Goal: Information Seeking & Learning: Find specific fact

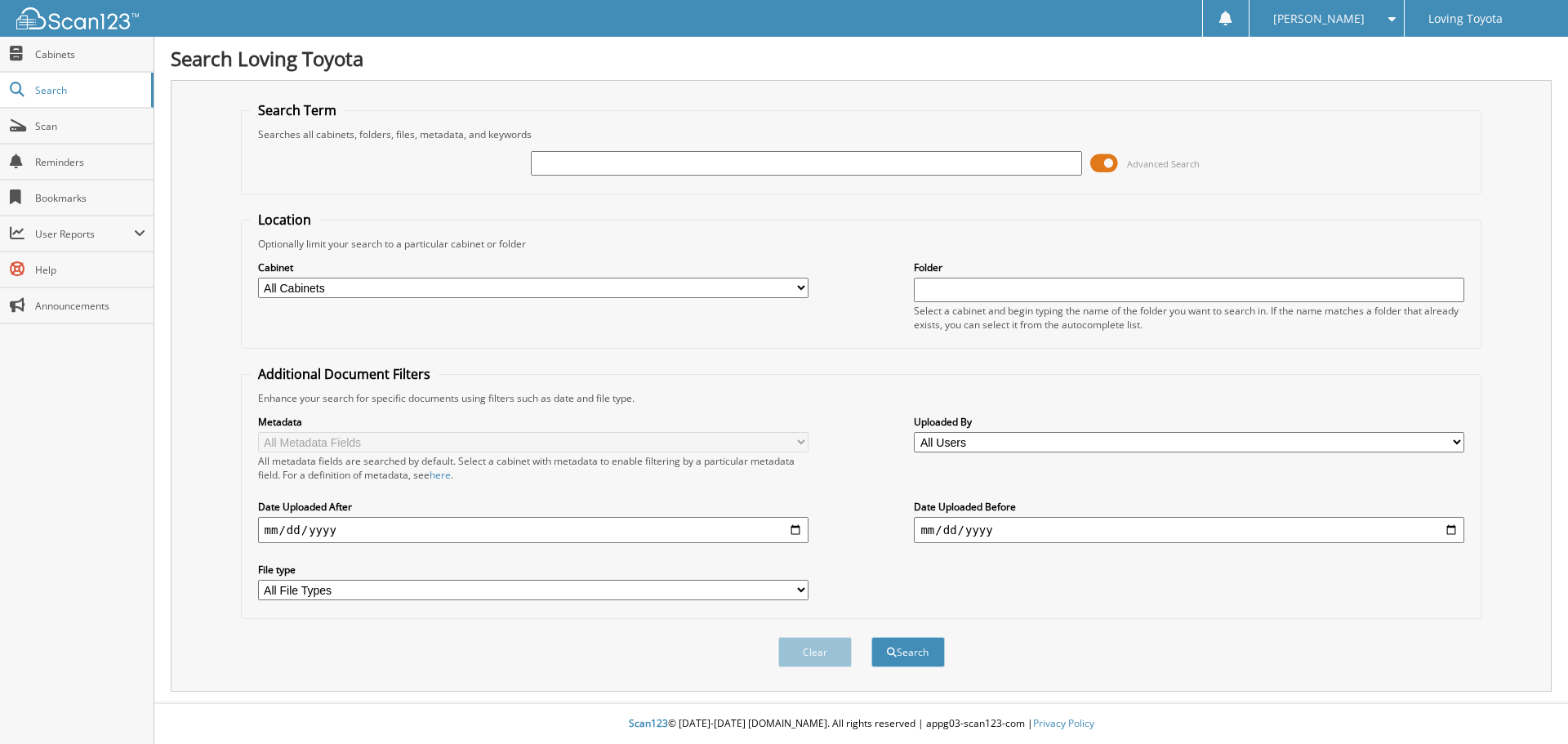
click at [916, 162] on input "text" at bounding box center [806, 163] width 551 height 25
type input "335287"
click at [872, 637] on button "Search" at bounding box center [909, 652] width 74 height 30
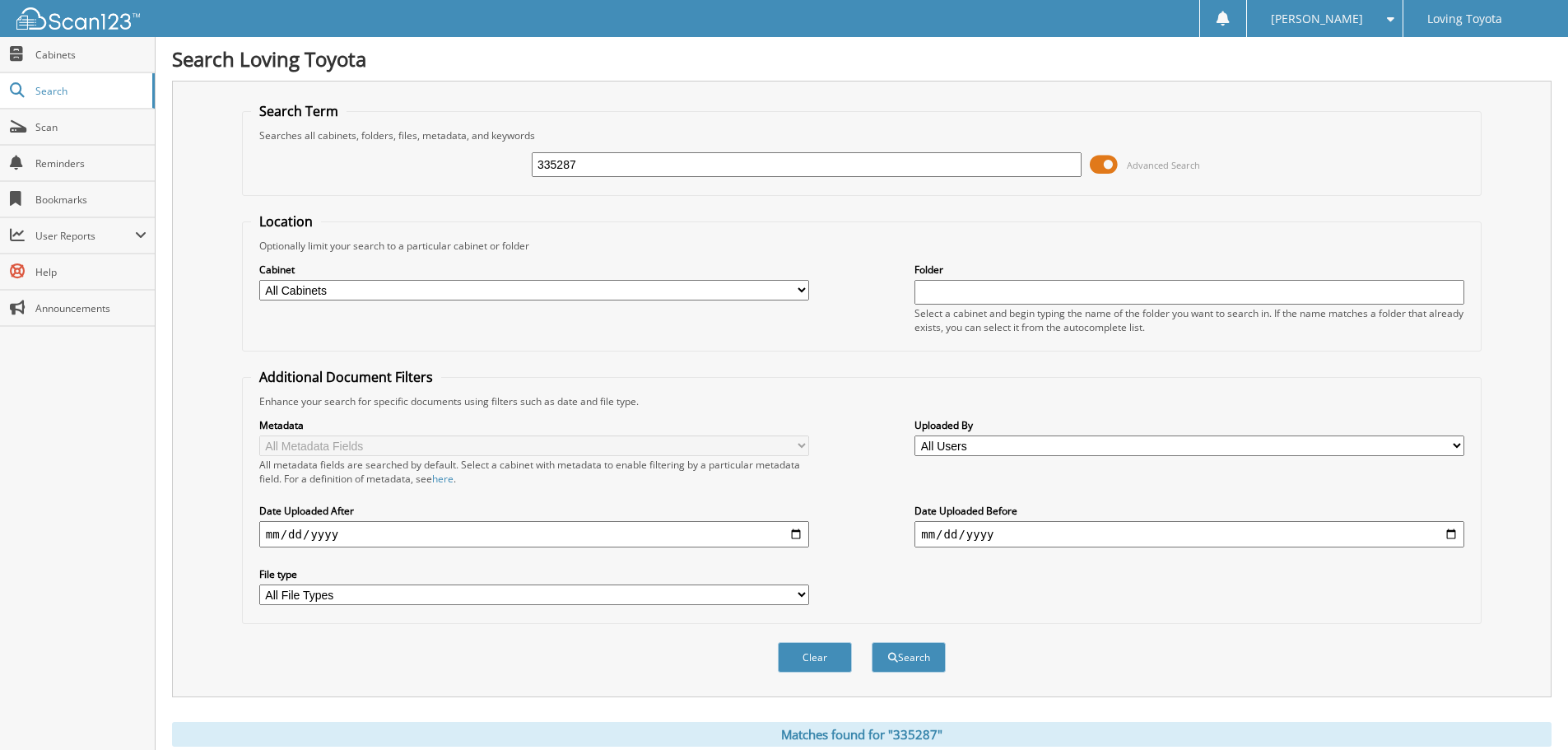
scroll to position [235, 0]
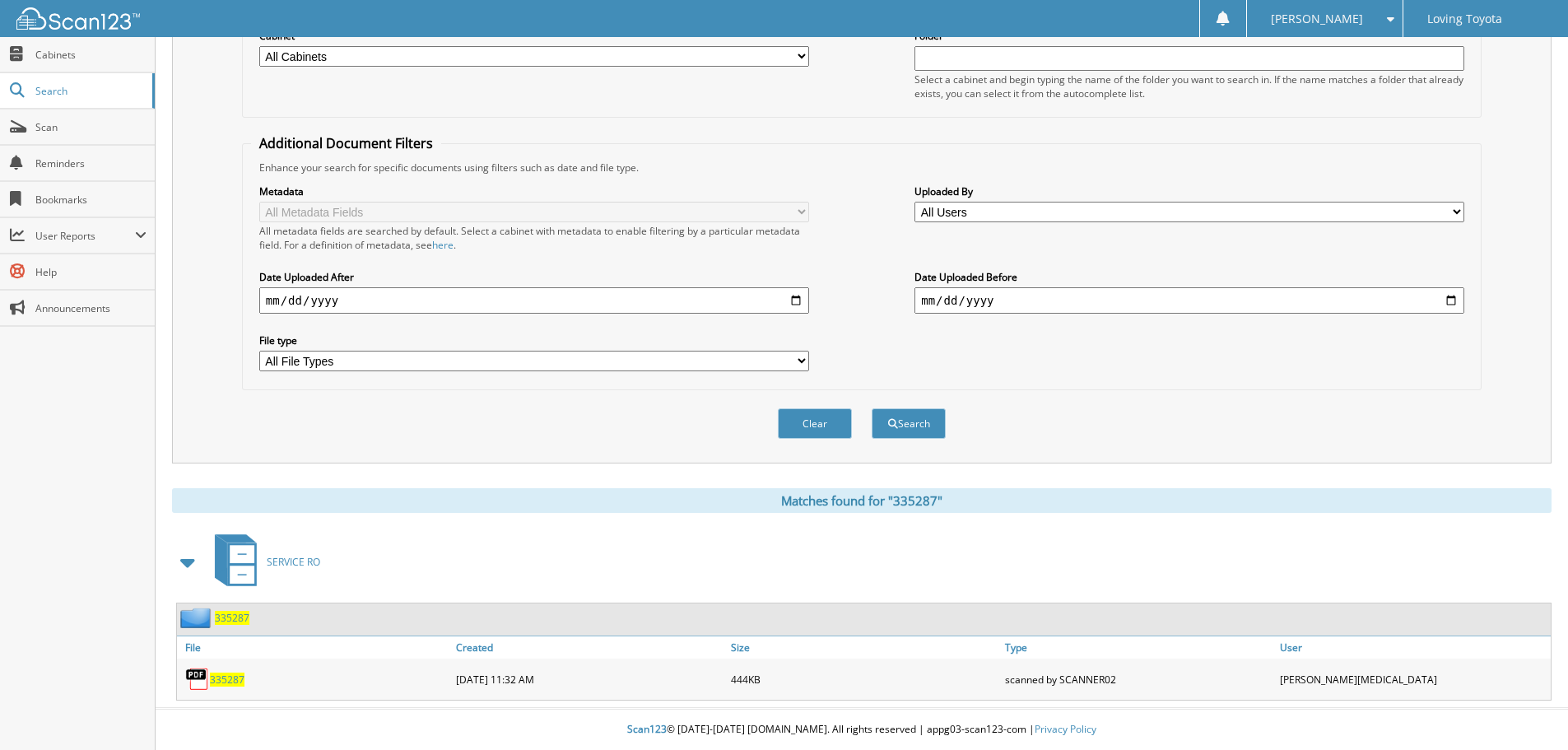
click at [227, 681] on span "335287" at bounding box center [226, 679] width 34 height 14
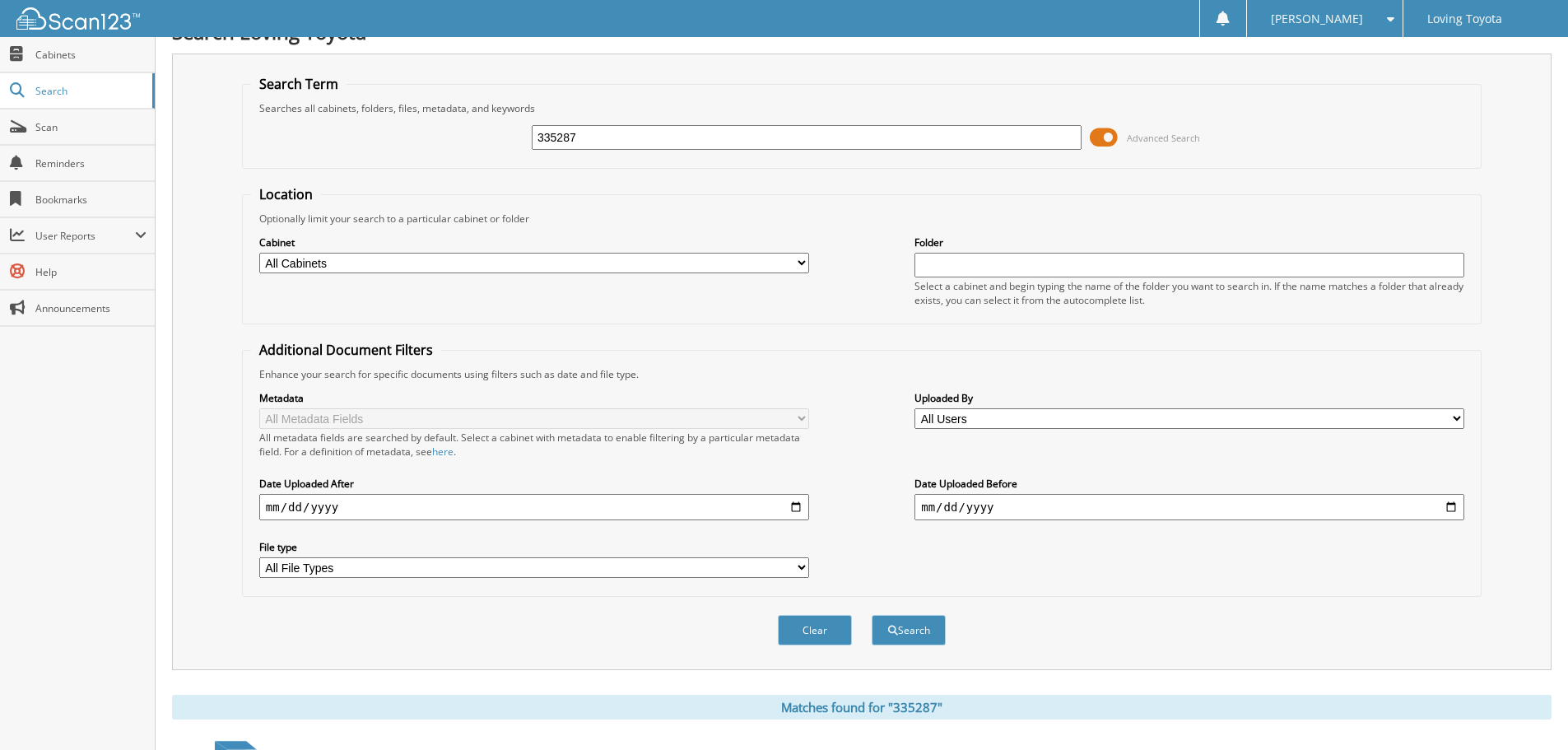
scroll to position [0, 0]
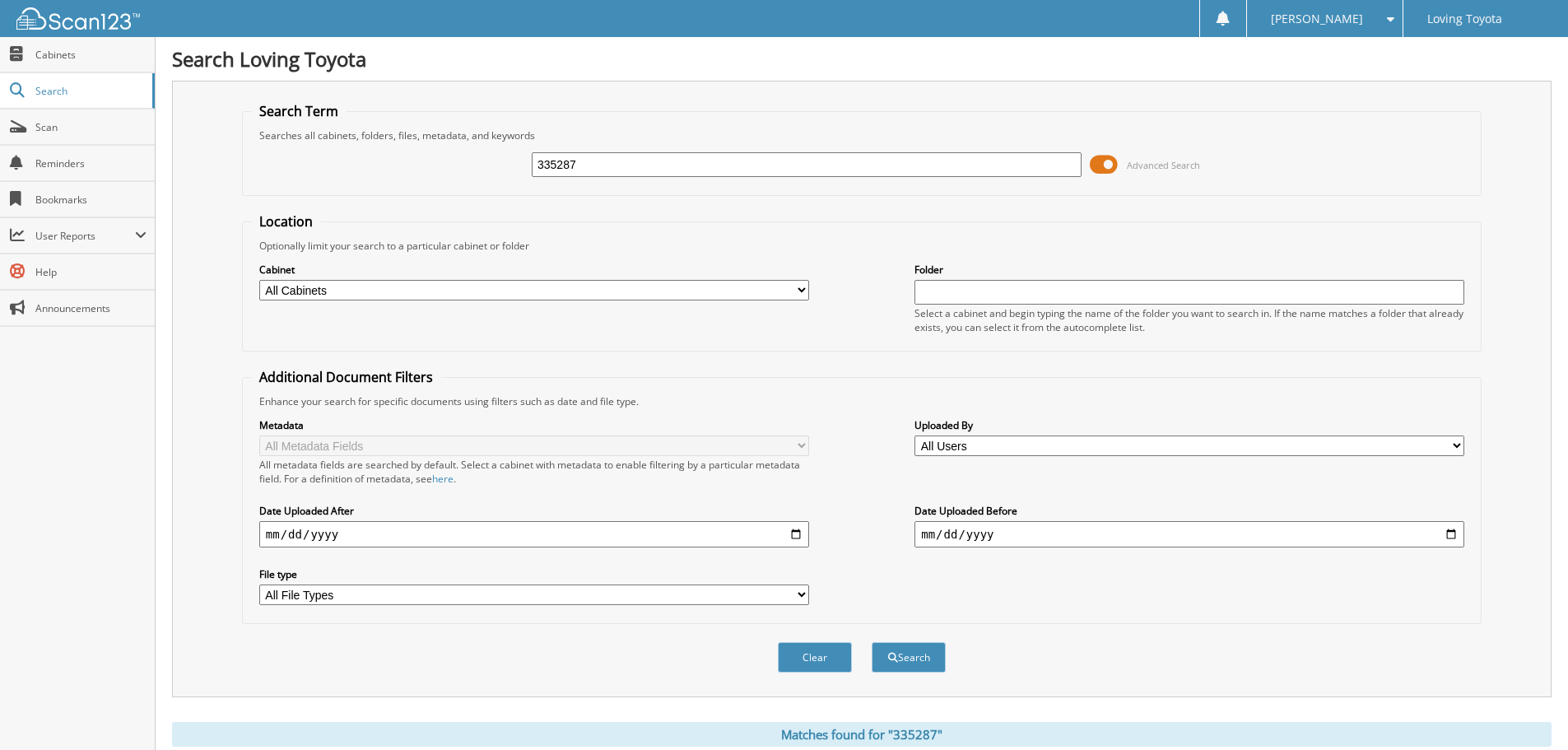
drag, startPoint x: 540, startPoint y: 162, endPoint x: 459, endPoint y: 162, distance: 81.0
click at [459, 162] on div "335287 Advanced Search" at bounding box center [861, 165] width 1221 height 45
type input "336135"
click at [872, 642] on button "Search" at bounding box center [909, 657] width 75 height 31
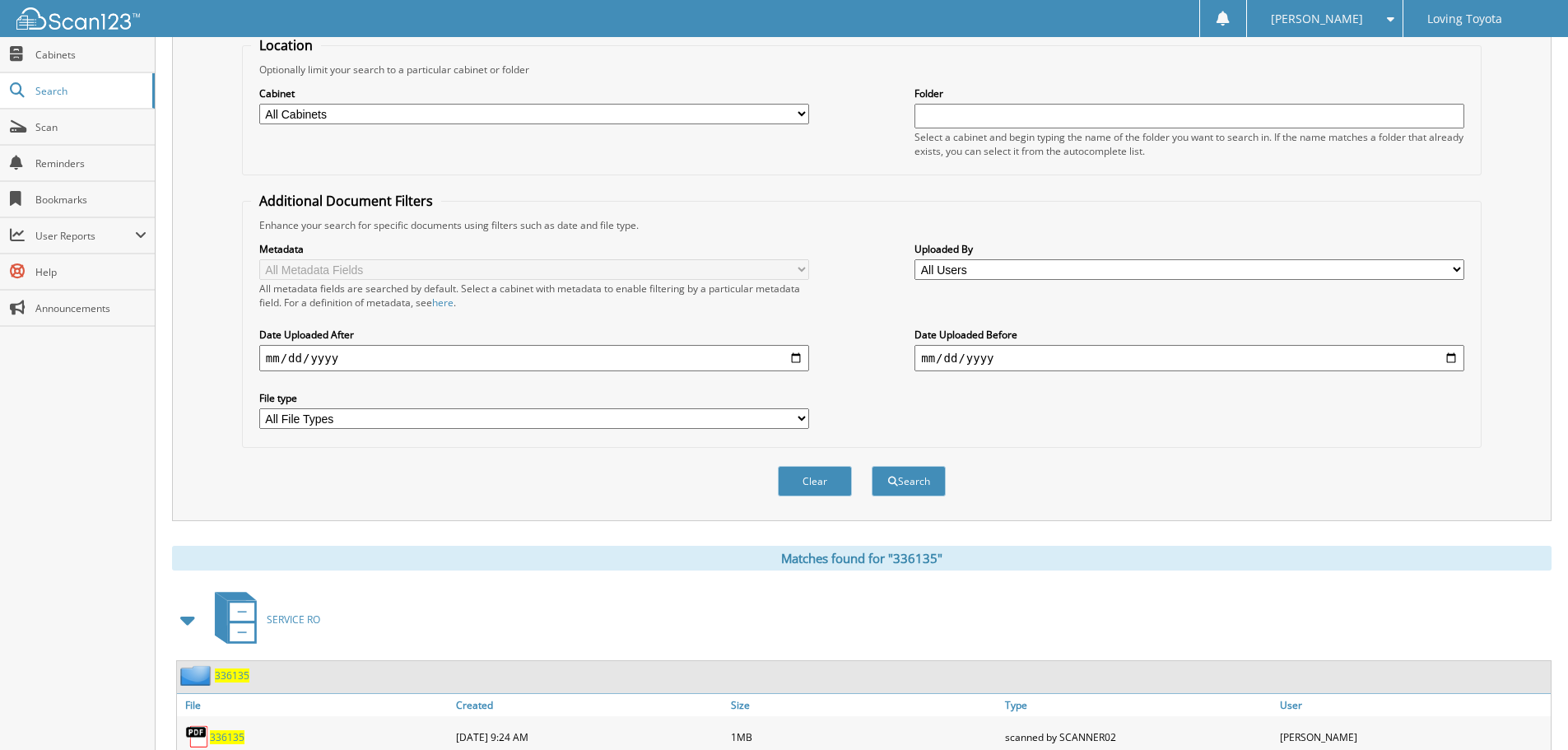
scroll to position [235, 0]
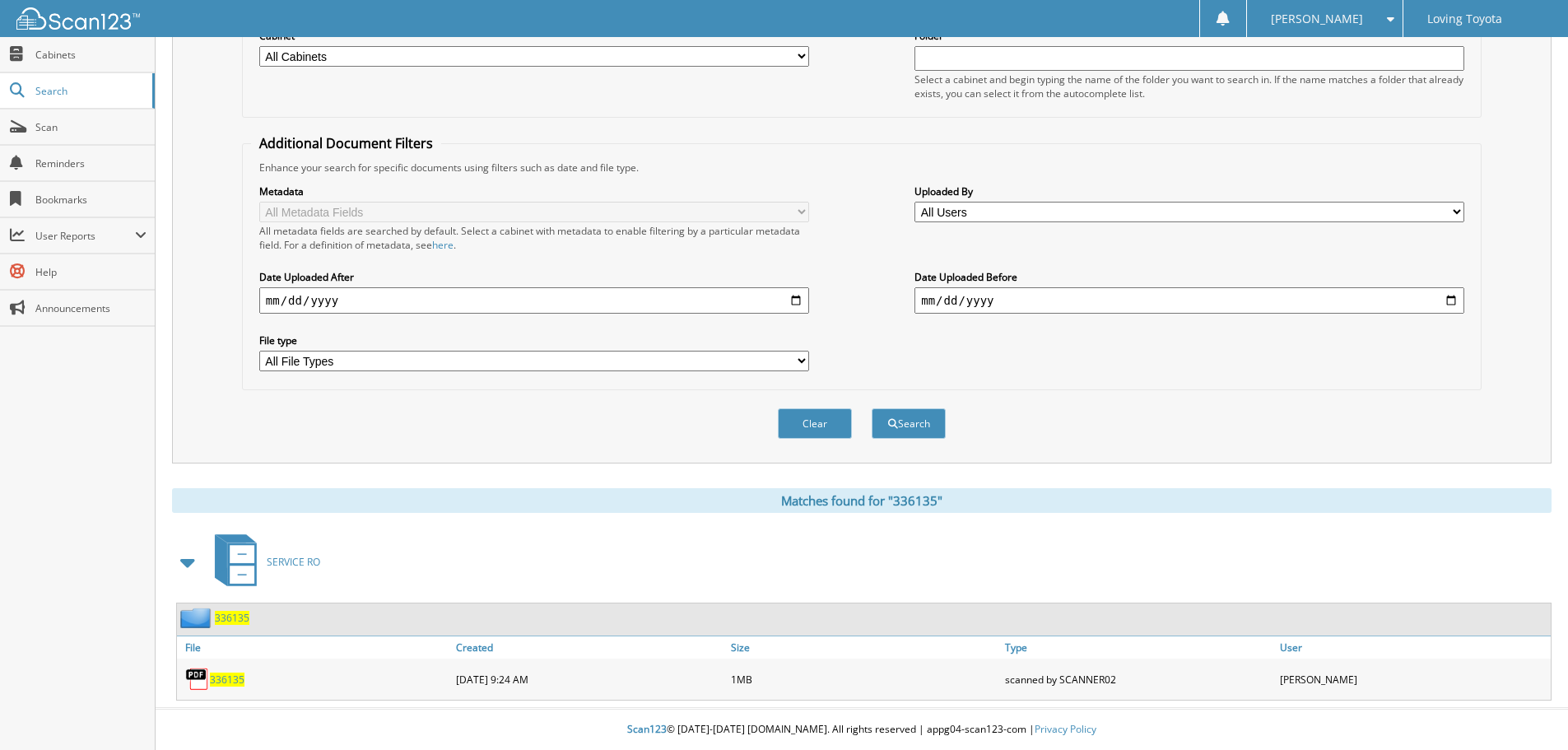
click at [237, 679] on span "336135" at bounding box center [226, 679] width 34 height 14
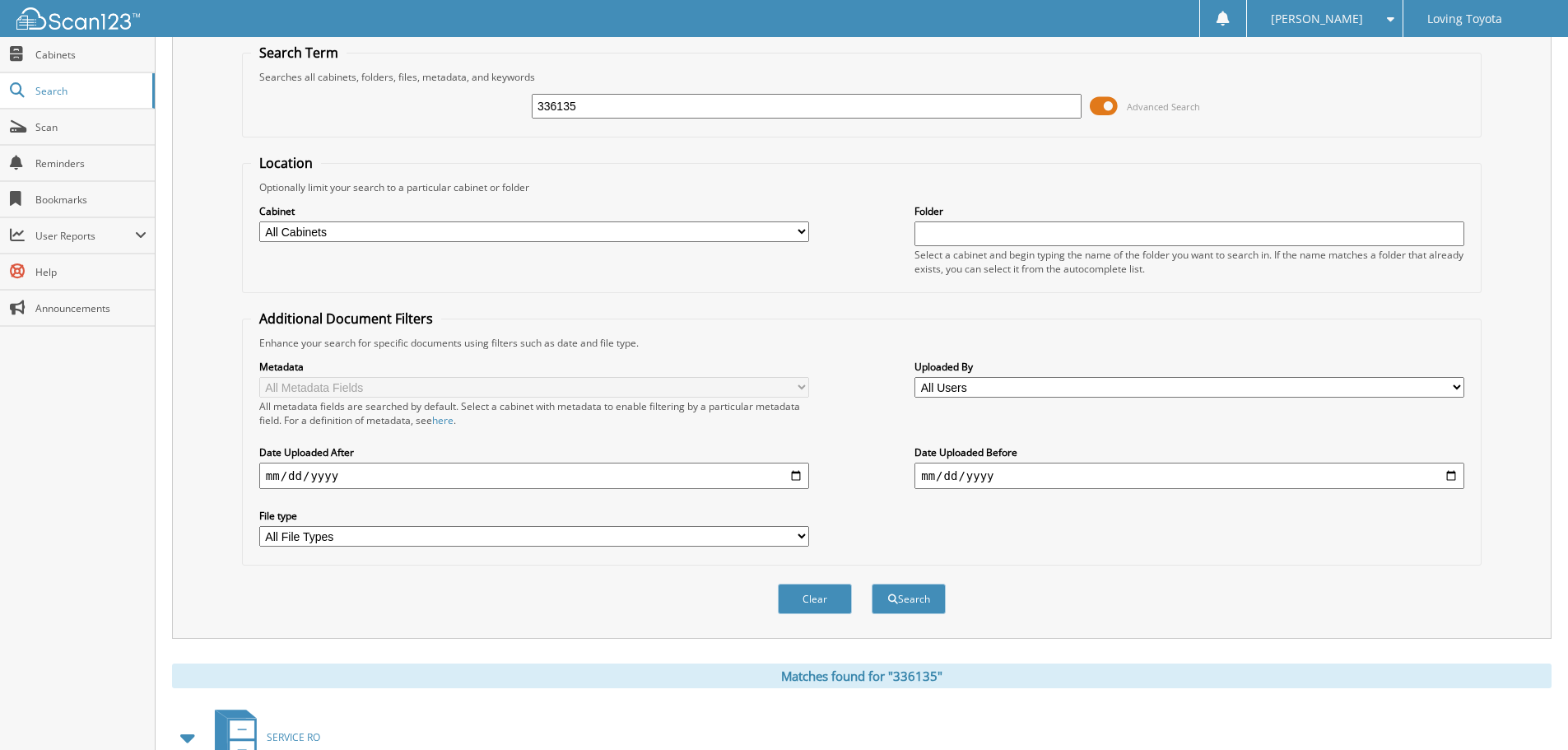
scroll to position [0, 0]
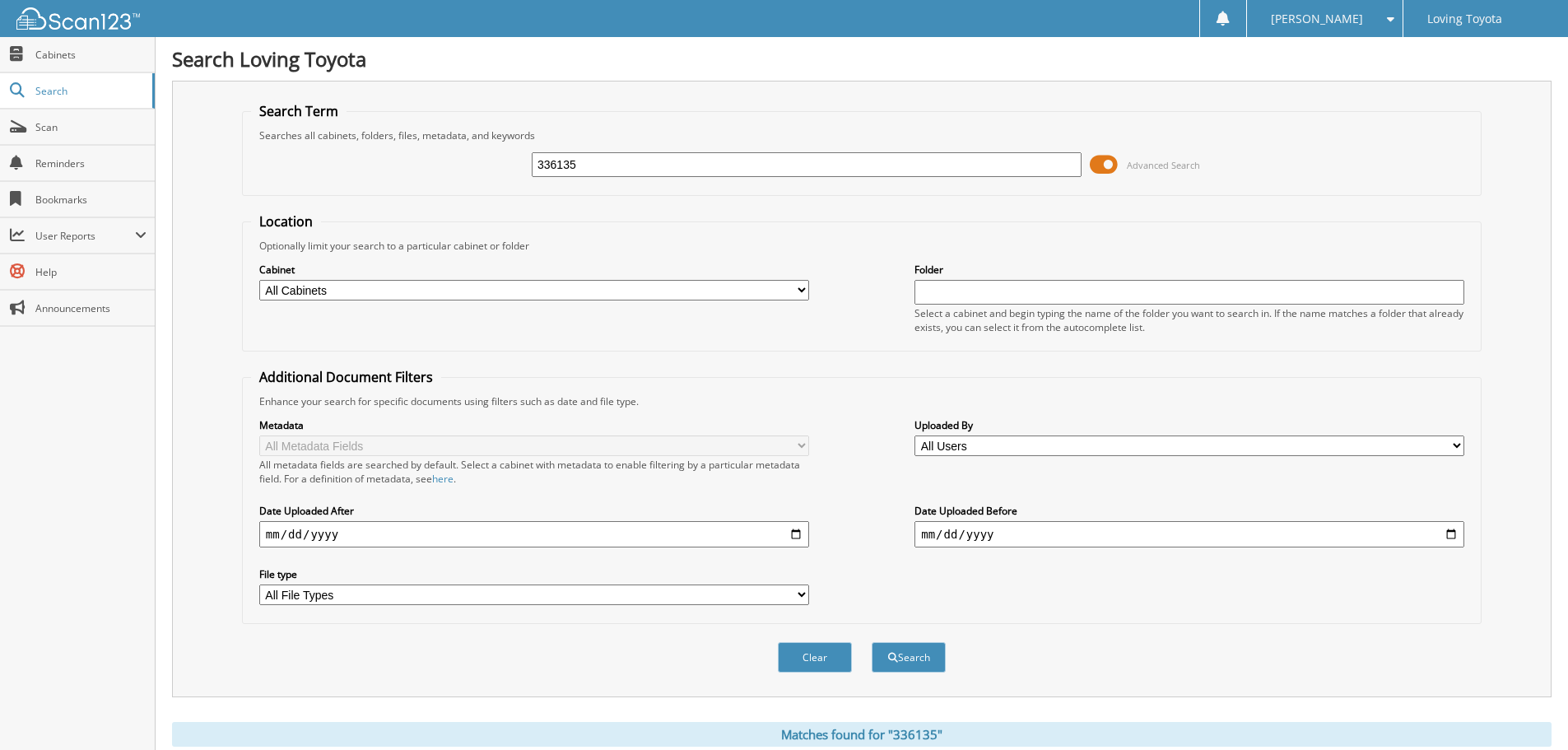
drag, startPoint x: 592, startPoint y: 166, endPoint x: 428, endPoint y: 172, distance: 164.1
click at [428, 172] on div "336135 Advanced Search" at bounding box center [861, 165] width 1221 height 45
type input "355314"
click at [872, 642] on button "Search" at bounding box center [909, 657] width 75 height 31
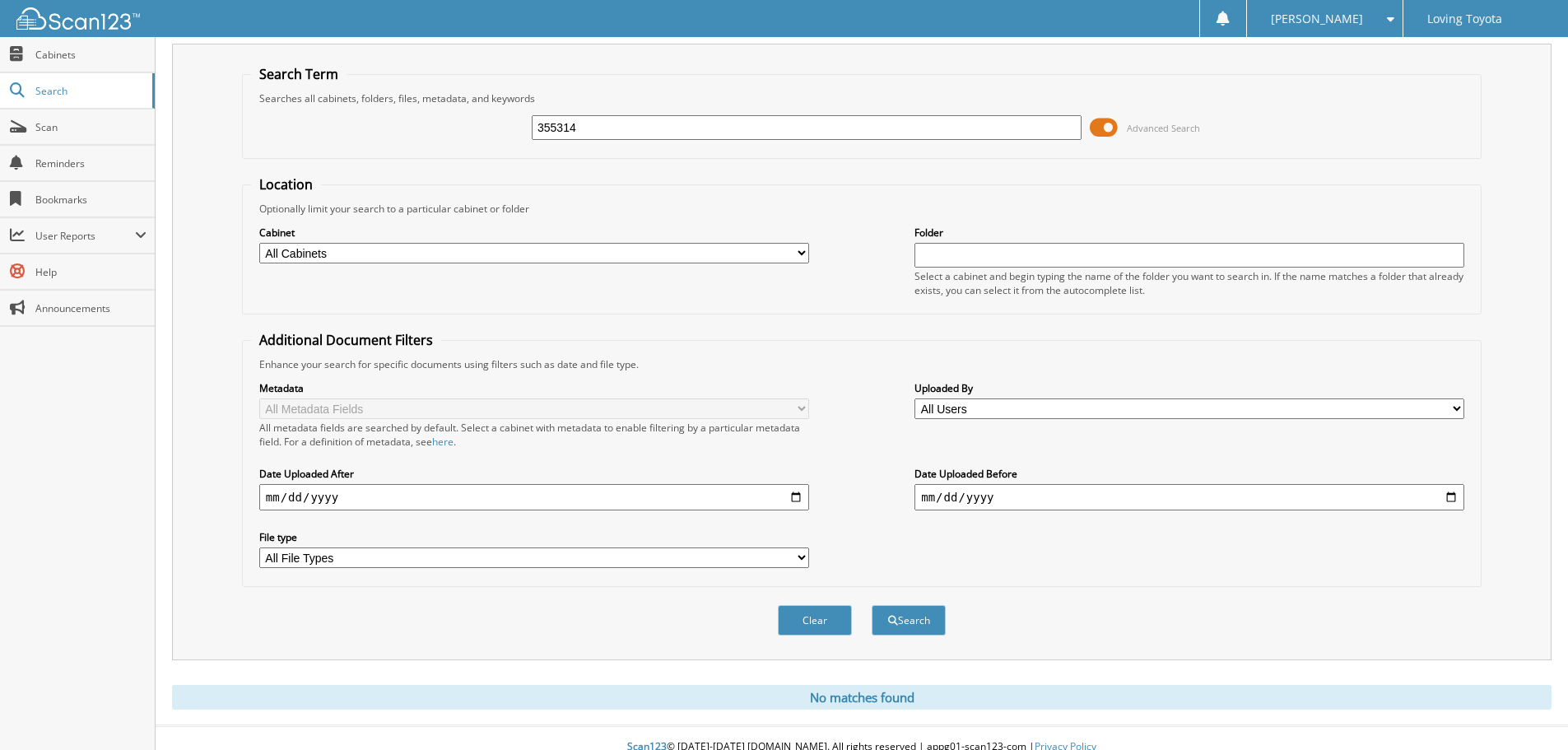
scroll to position [55, 0]
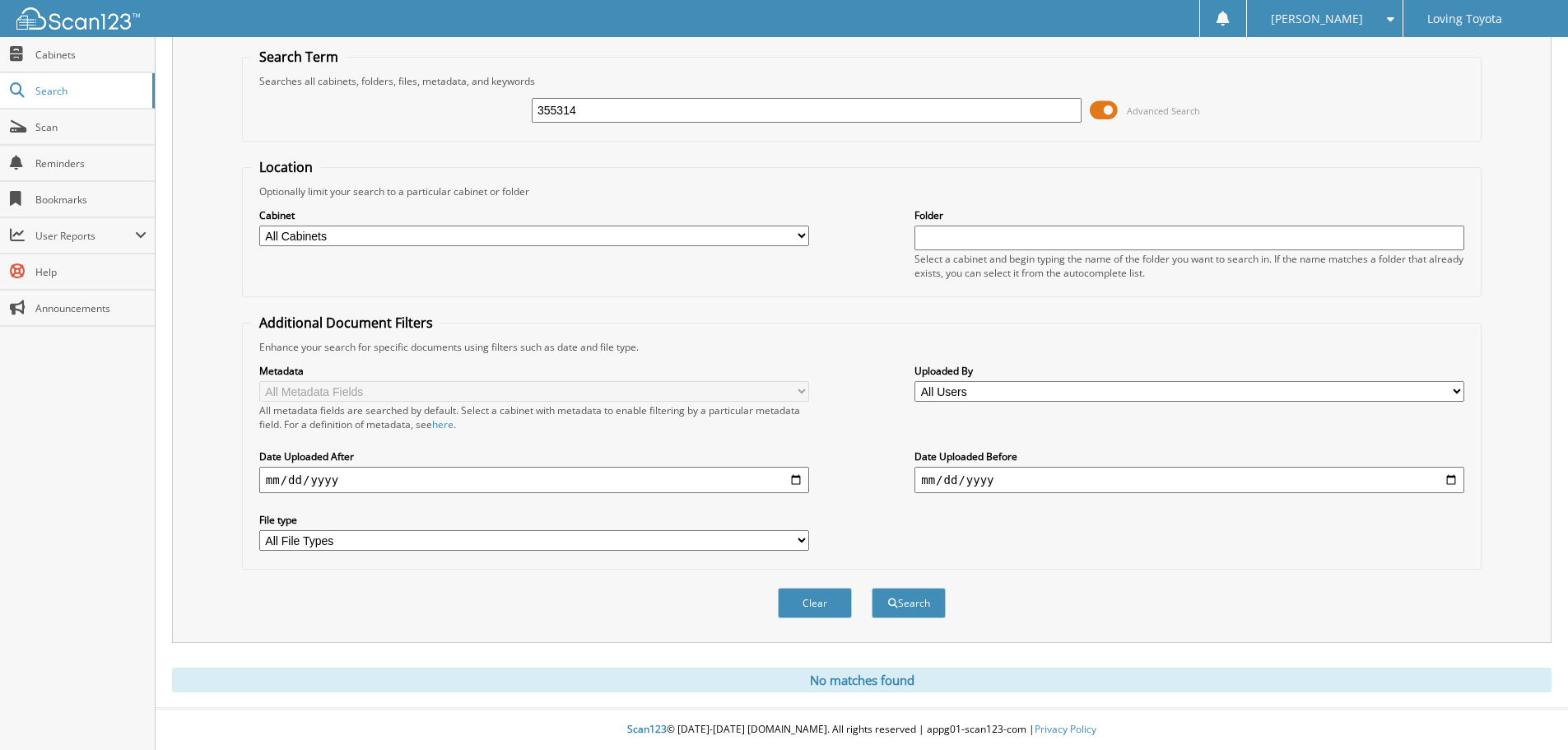
click at [633, 115] on input "355314" at bounding box center [807, 110] width 550 height 25
type input "355334"
click at [872, 588] on button "Search" at bounding box center [909, 603] width 75 height 31
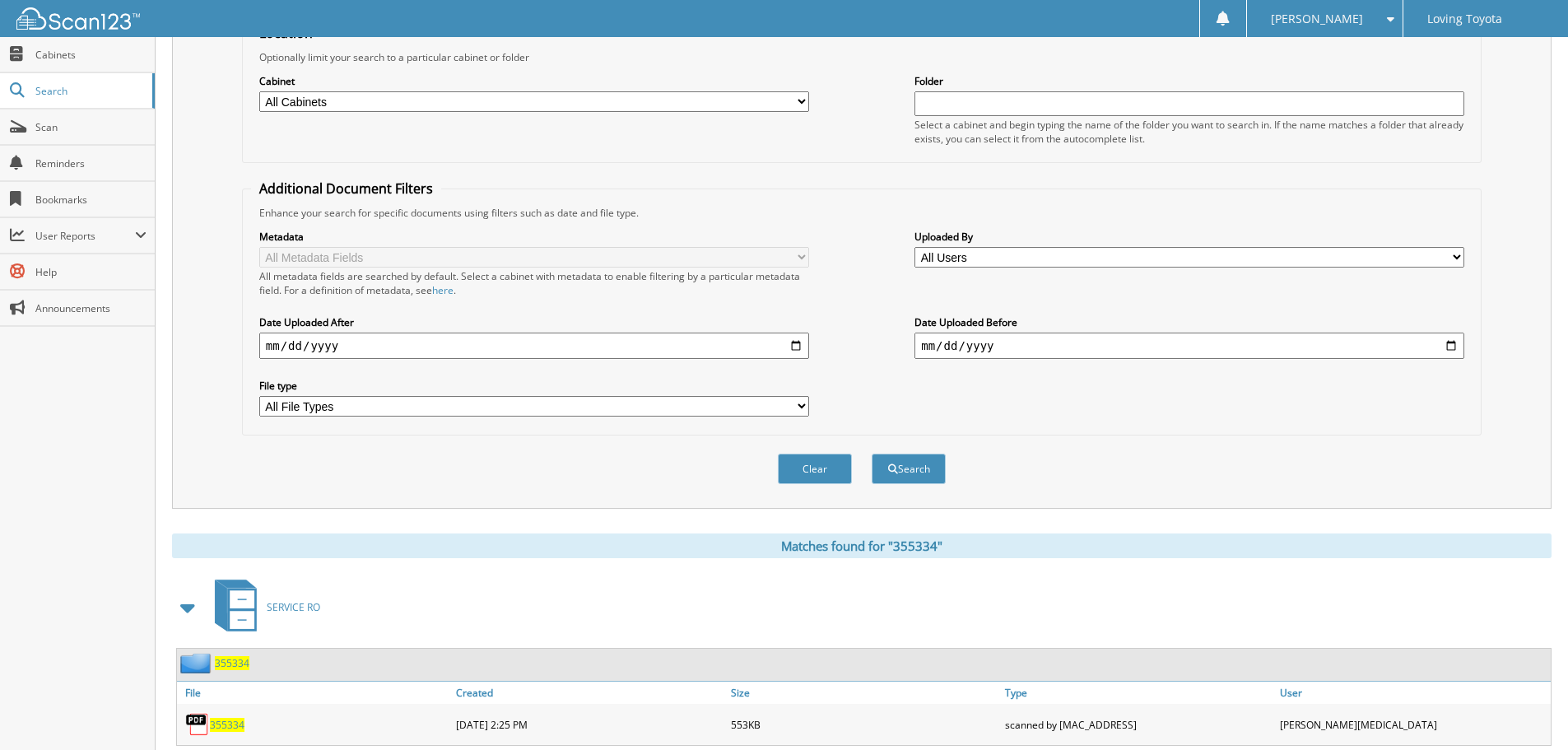
scroll to position [235, 0]
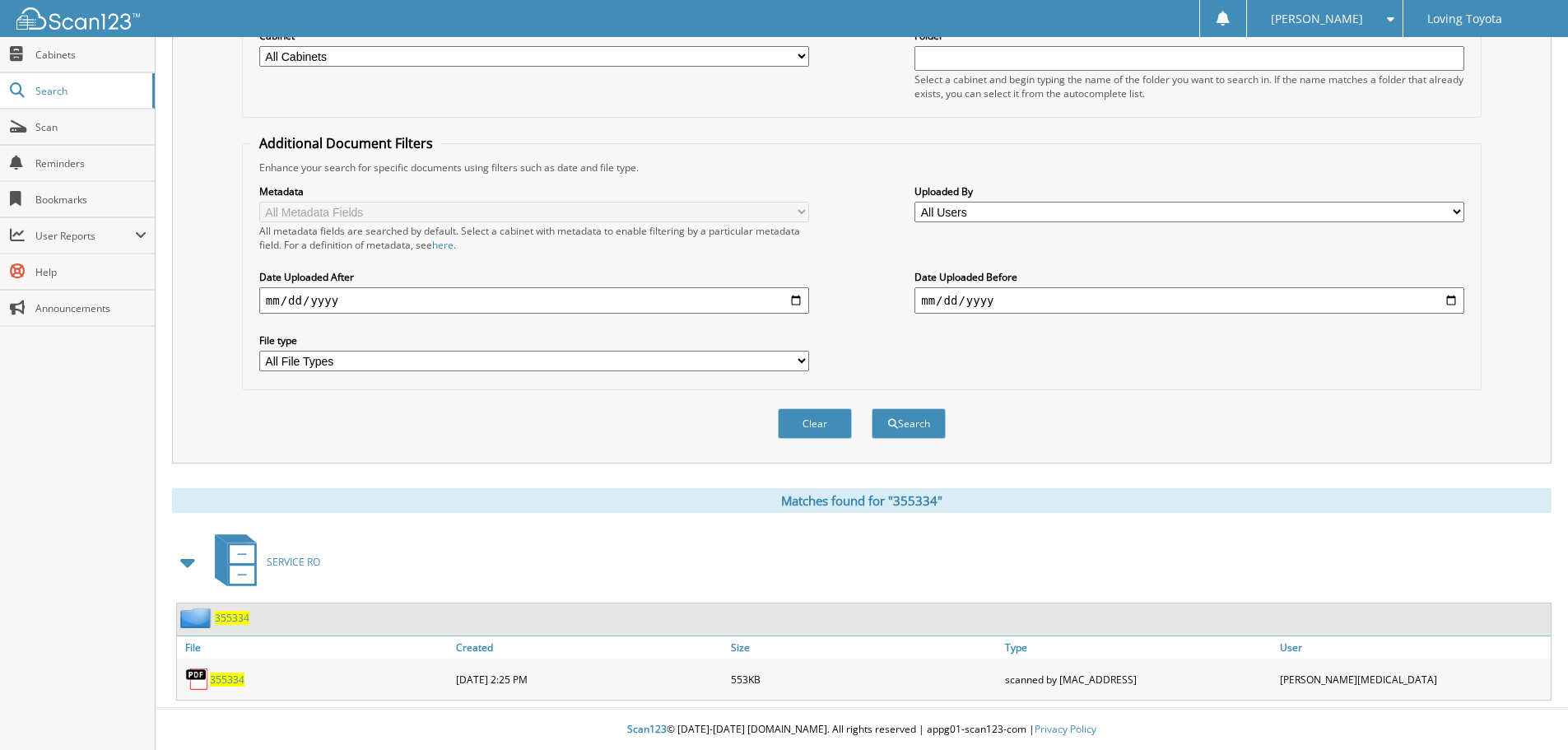
click at [228, 675] on span "355334" at bounding box center [226, 679] width 34 height 14
